Goal: Unclear

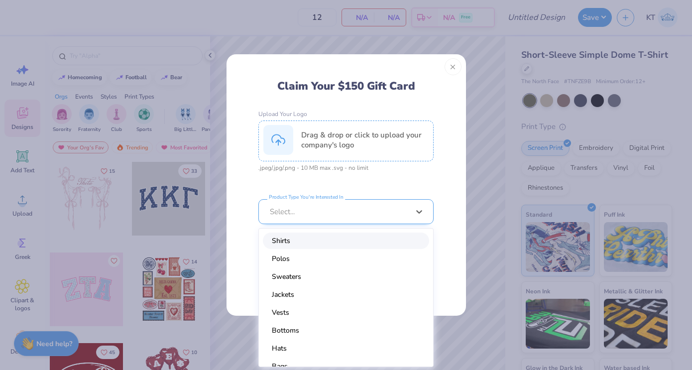
click at [329, 214] on div at bounding box center [339, 211] width 139 height 11
